Goal: Task Accomplishment & Management: Manage account settings

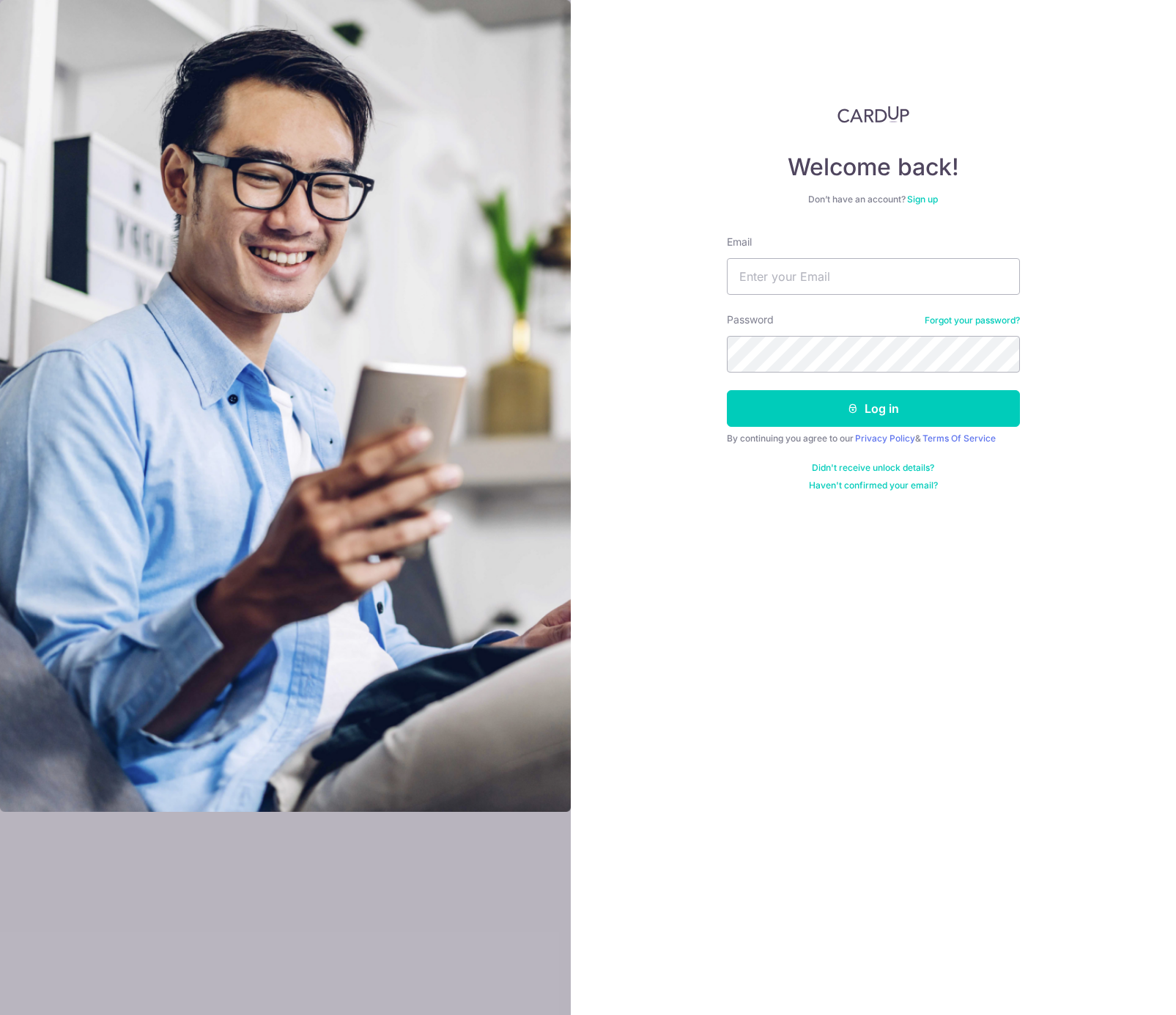
type input "[EMAIL_ADDRESS][DOMAIN_NAME]"
click at [901, 295] on body "Welcome back! Don’t have an account? Sign up Email nicobonfiglioli@hotmail.co.u…" at bounding box center [588, 507] width 1176 height 1015
click at [870, 419] on button "Log in" at bounding box center [874, 408] width 293 height 37
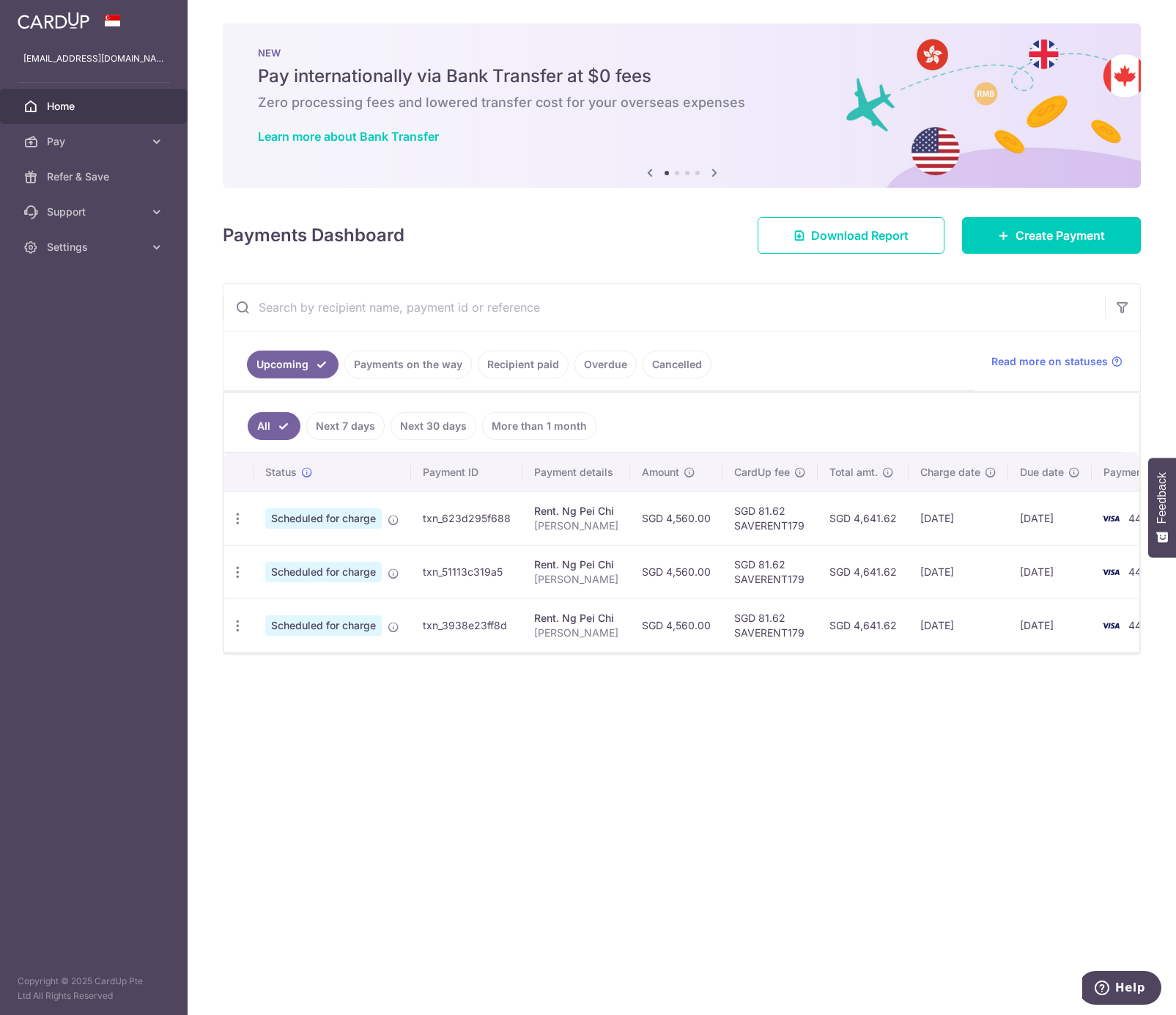
scroll to position [0, 50]
